Goal: Task Accomplishment & Management: Use online tool/utility

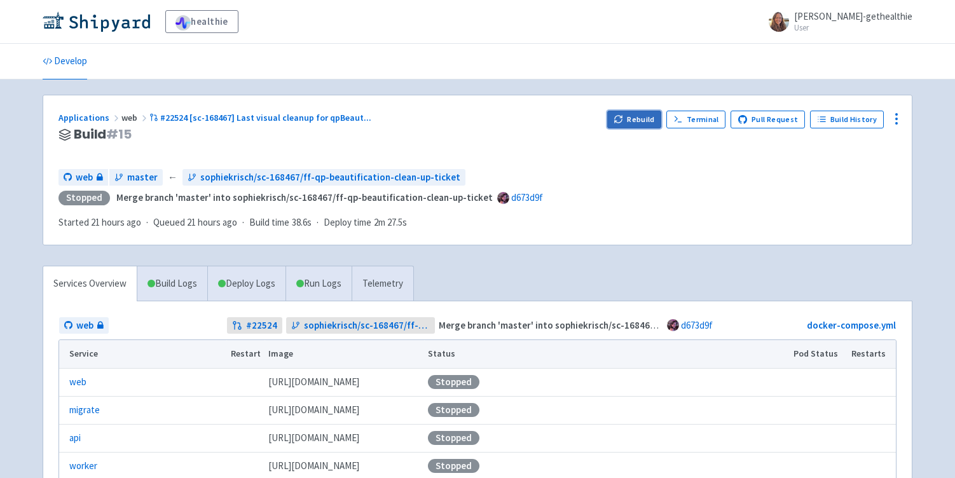
click at [633, 120] on button "Rebuild" at bounding box center [634, 120] width 55 height 18
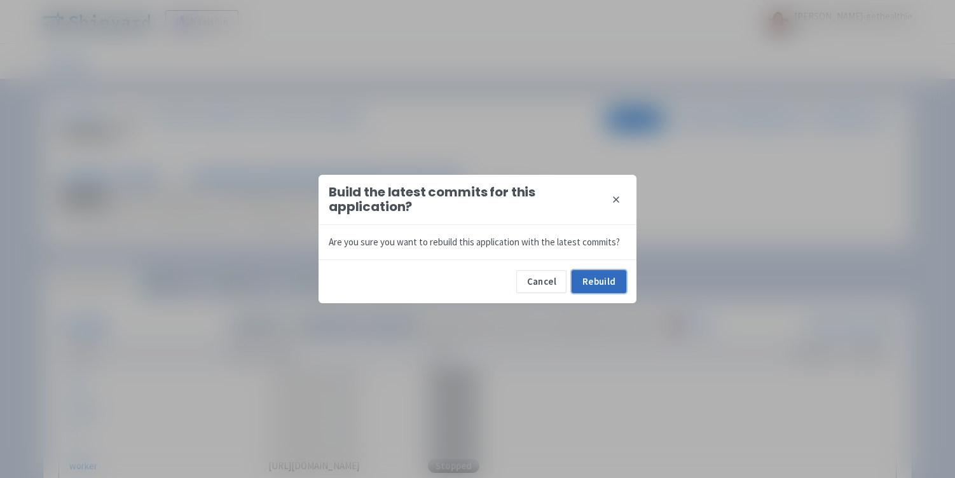
click at [615, 280] on button "Rebuild" at bounding box center [598, 281] width 55 height 23
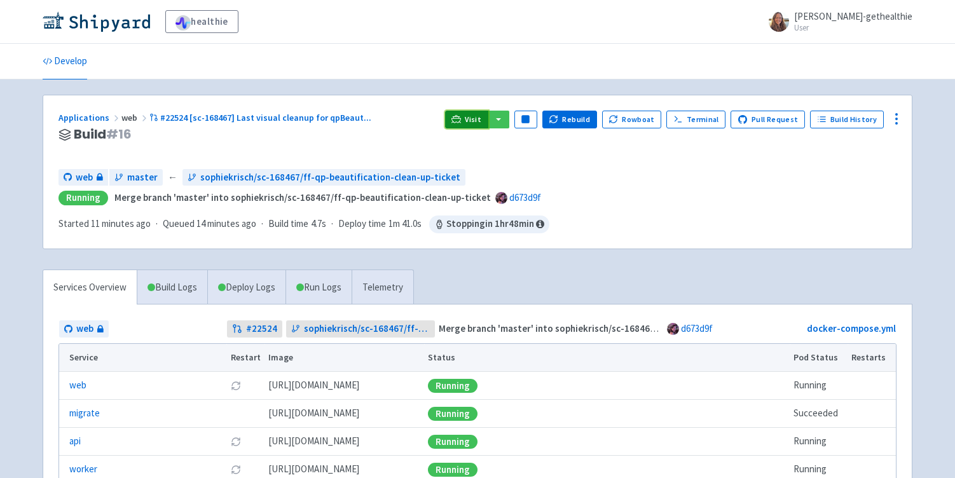
click at [475, 118] on span "Visit" at bounding box center [473, 119] width 17 height 10
